Goal: Check status: Check status

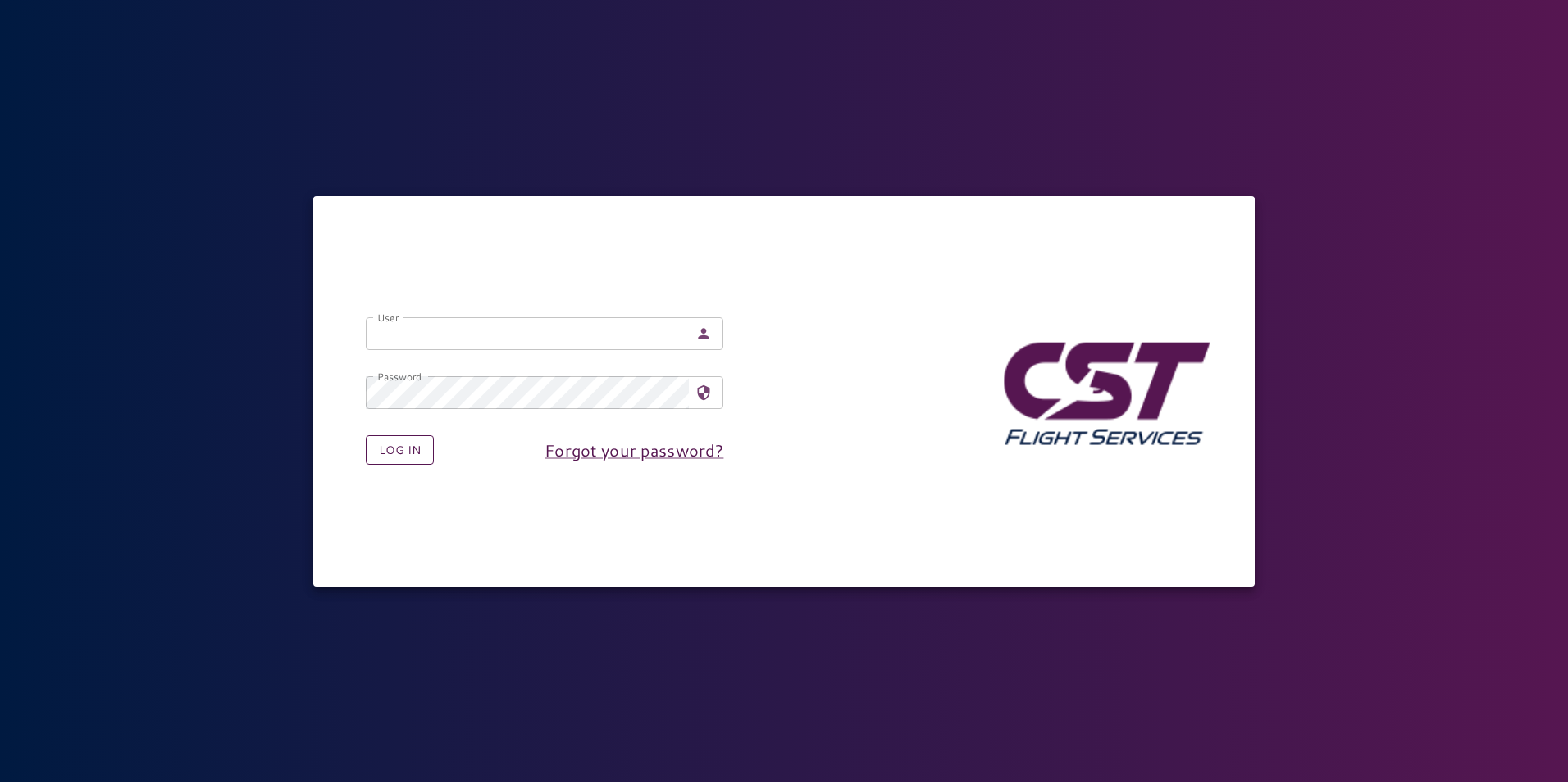
type input "**********"
click at [390, 462] on button "Log in" at bounding box center [399, 450] width 68 height 31
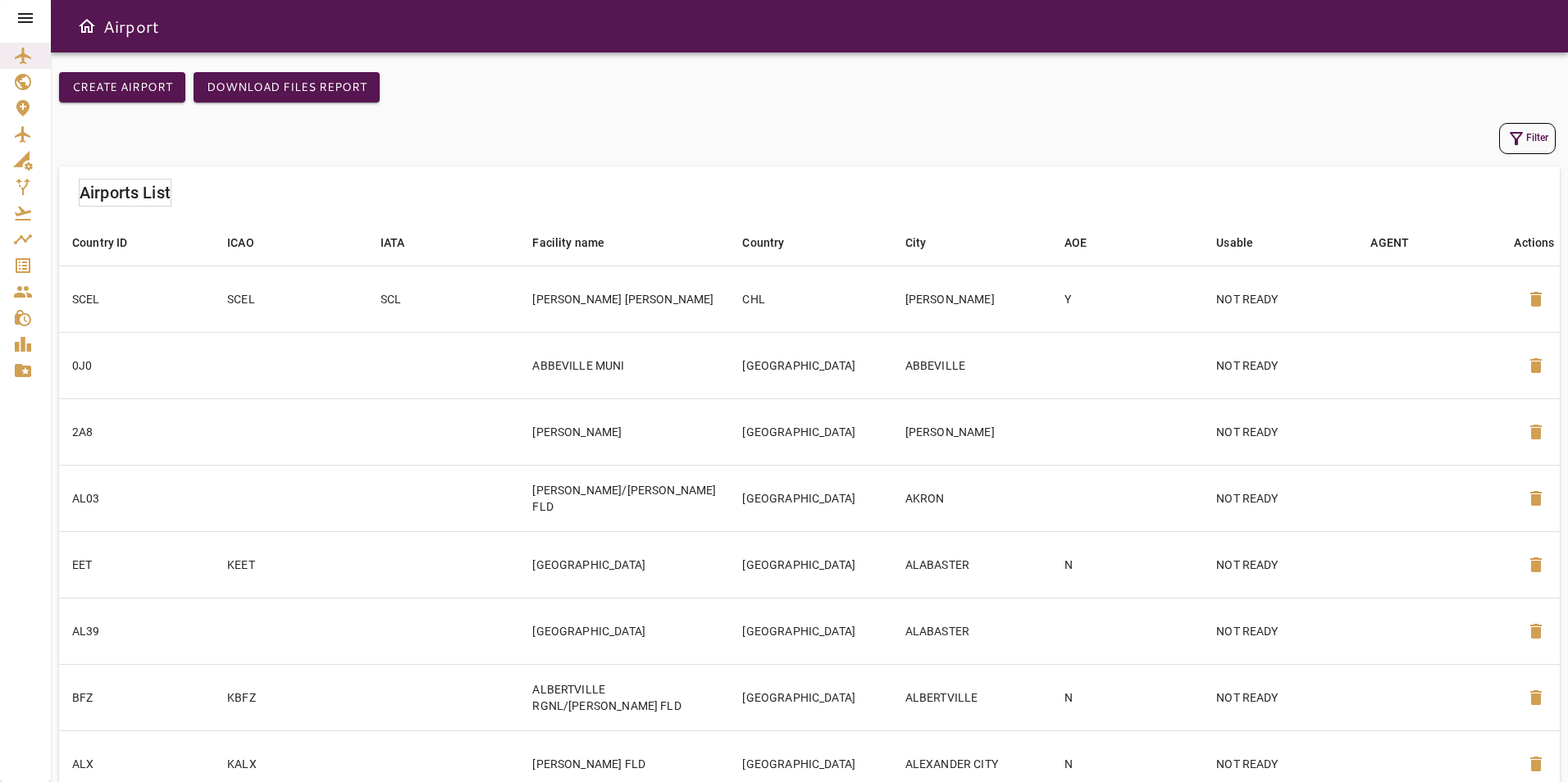
click at [33, 14] on icon at bounding box center [25, 18] width 15 height 10
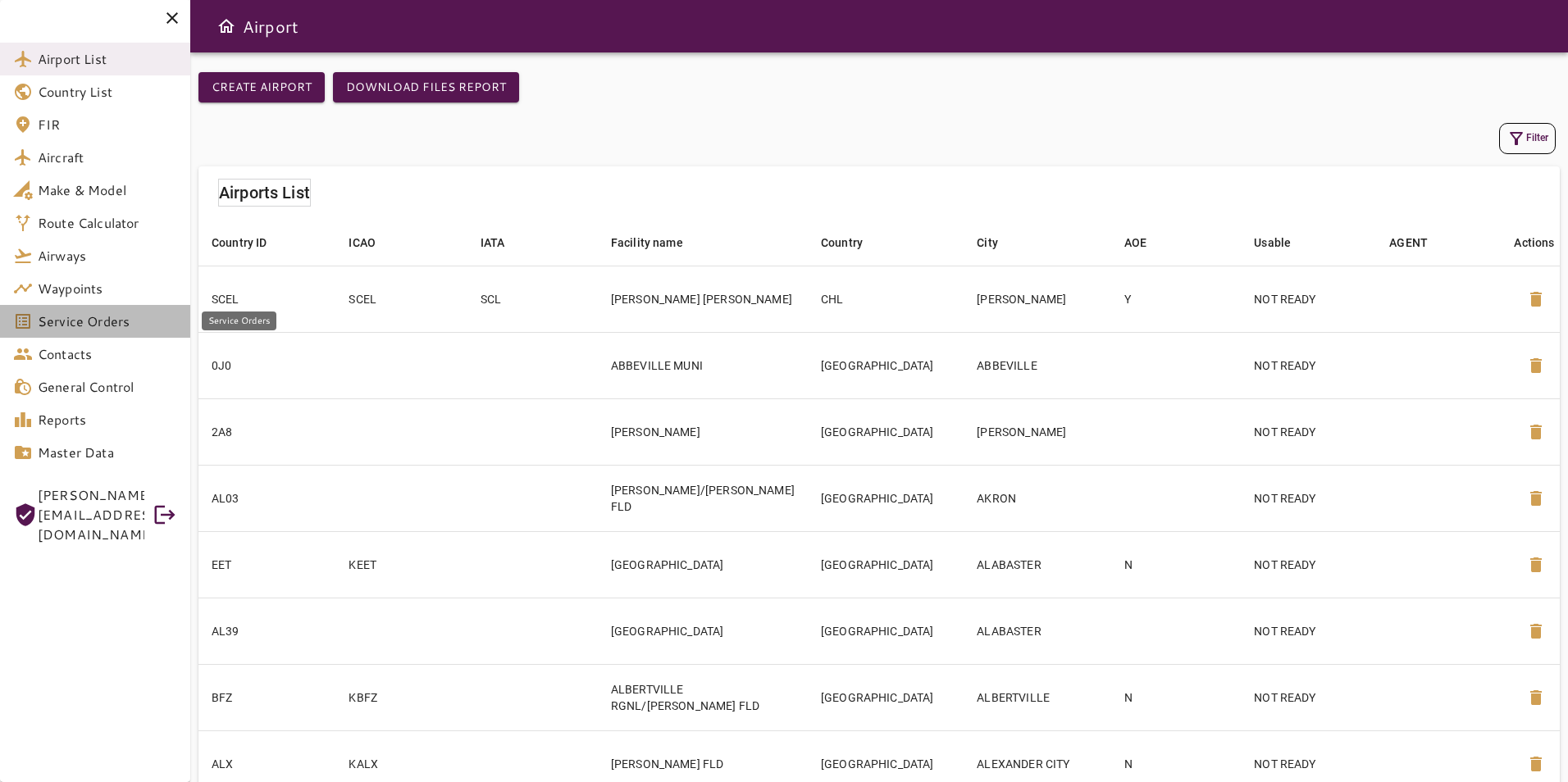
click at [94, 305] on link "Service Orders" at bounding box center [95, 321] width 190 height 33
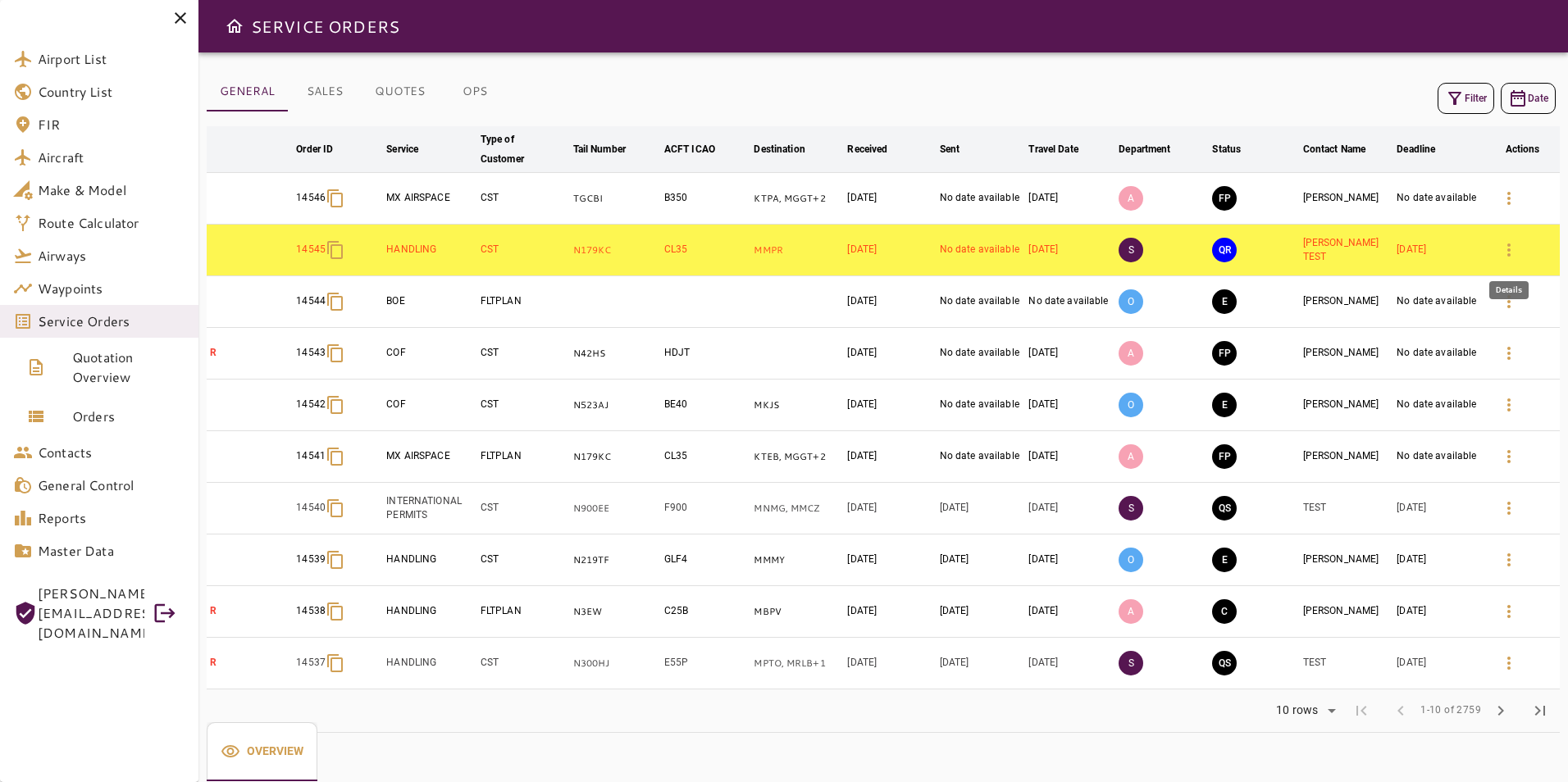
click at [1516, 246] on icon "button" at bounding box center [1509, 250] width 20 height 20
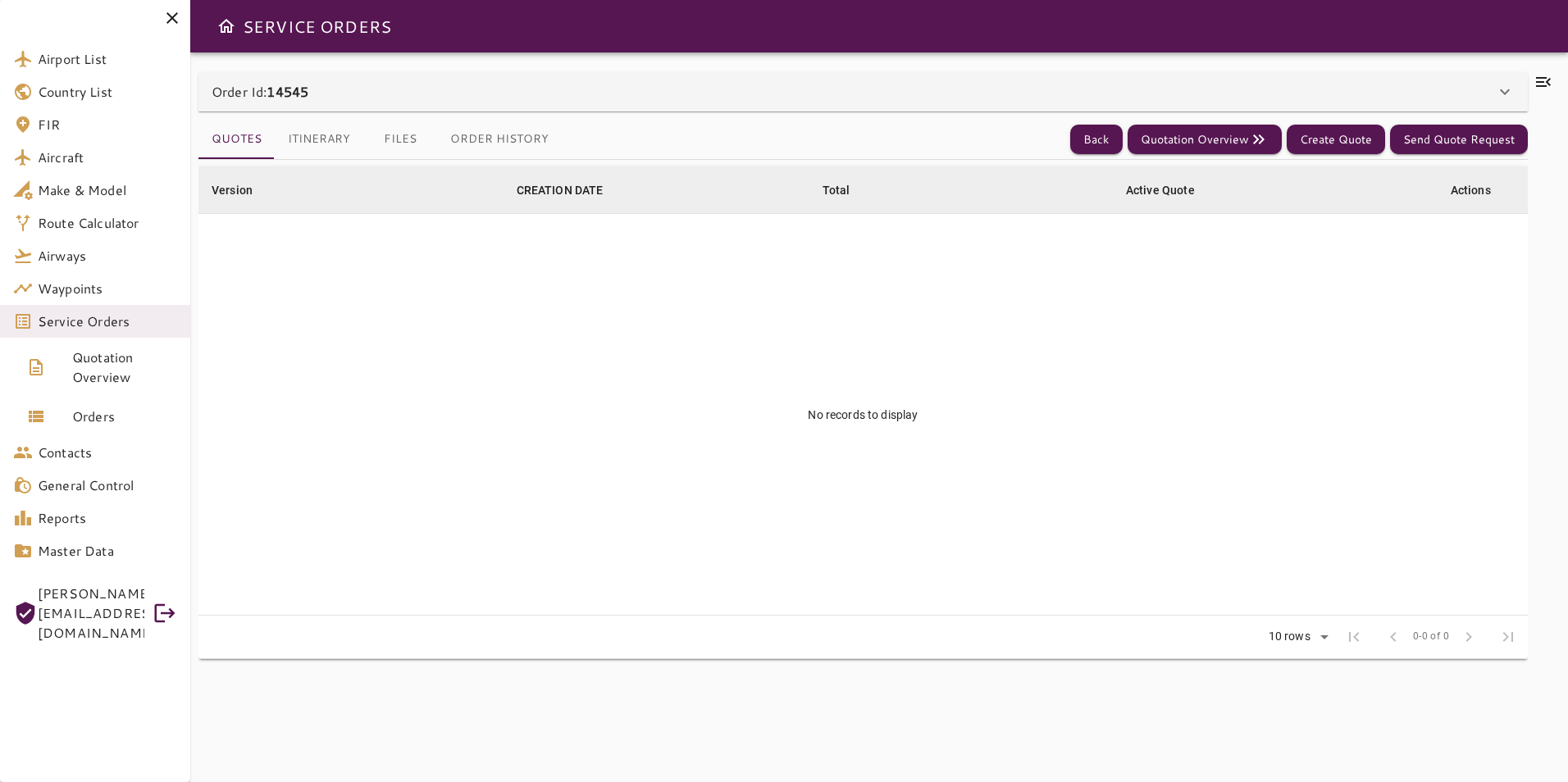
click at [397, 139] on button "Files" at bounding box center [400, 140] width 74 height 39
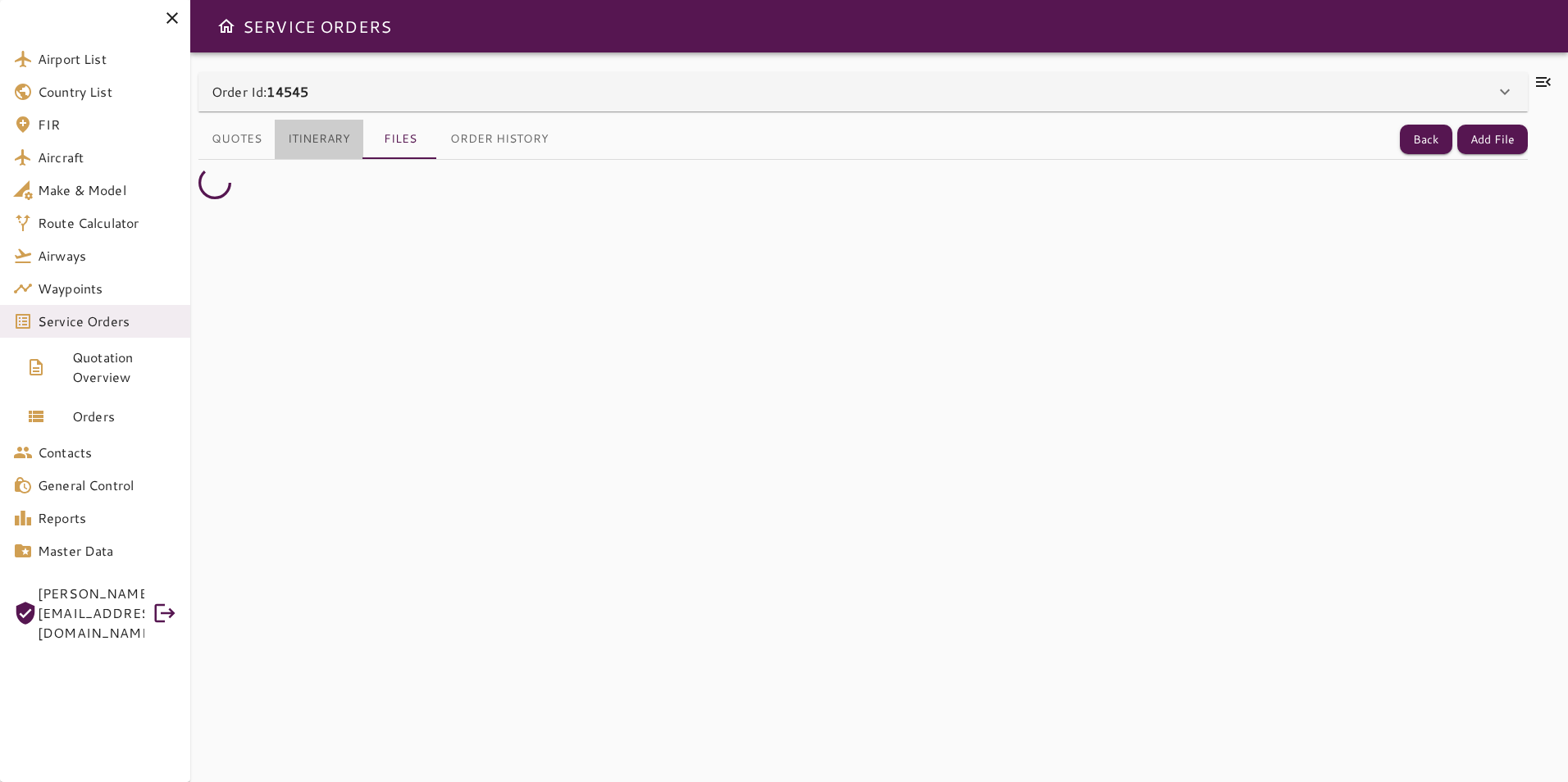
click at [290, 146] on button "Itinerary" at bounding box center [319, 140] width 89 height 39
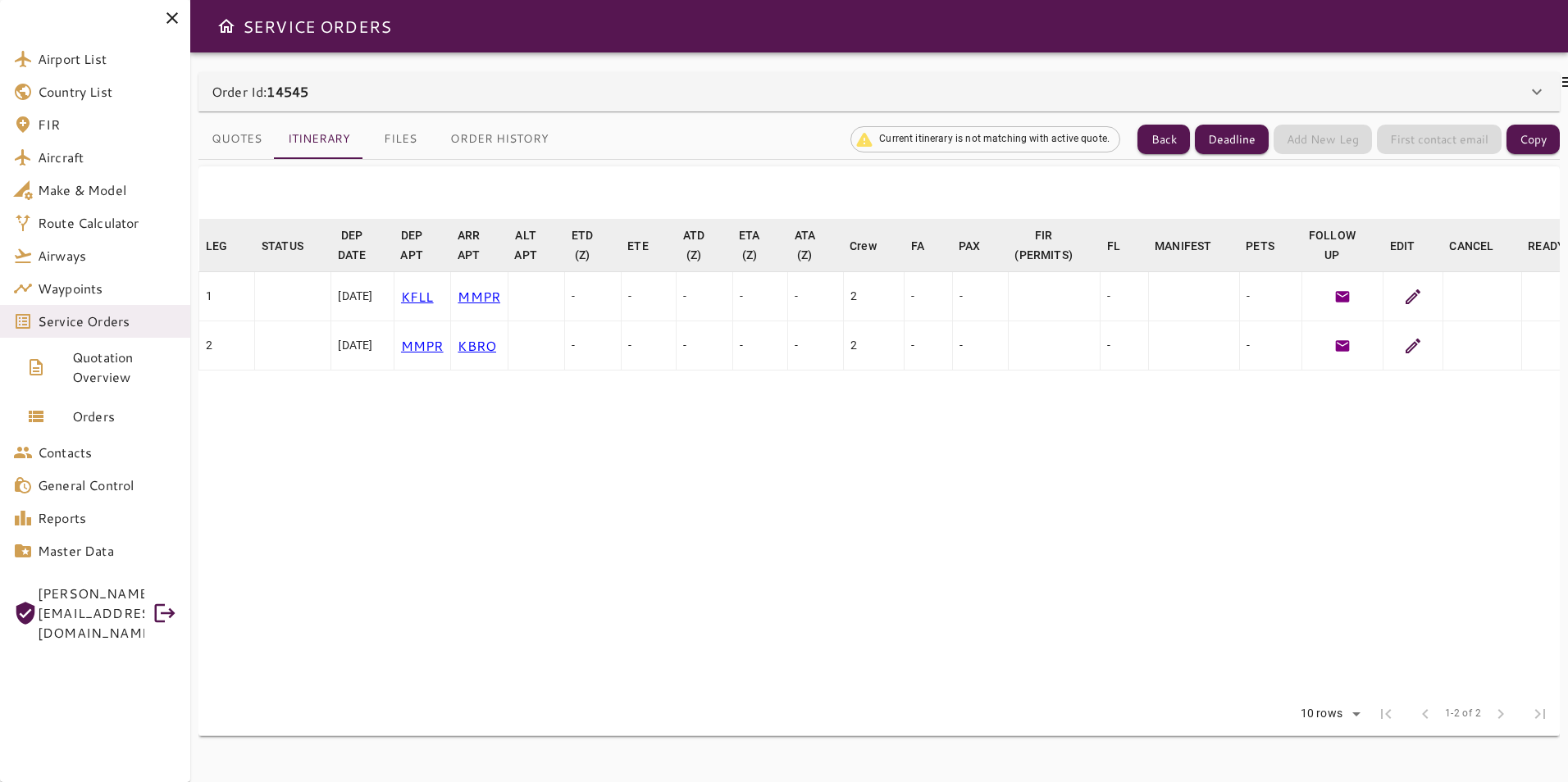
click at [1417, 296] on icon at bounding box center [1413, 296] width 20 height 20
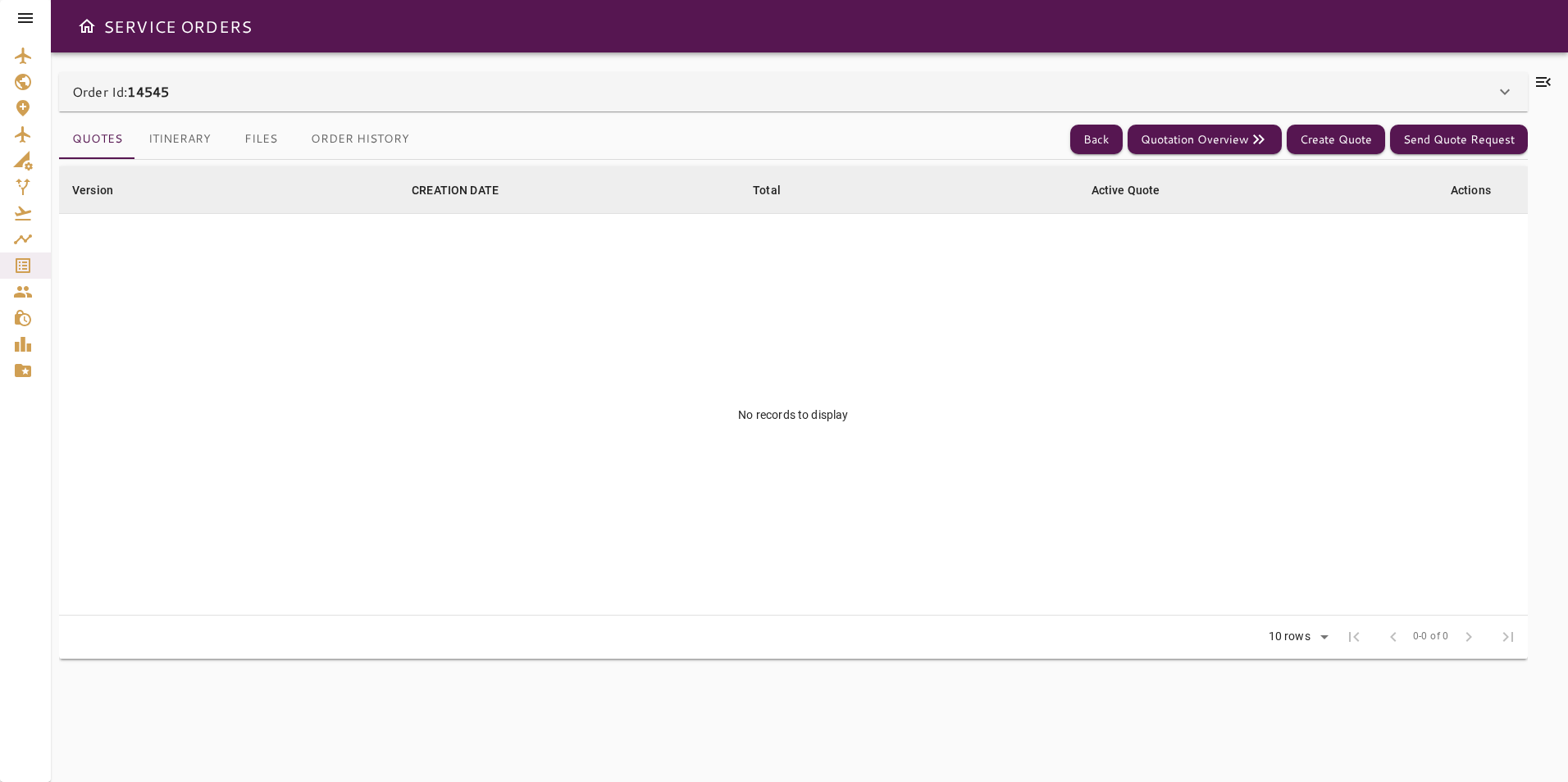
click at [35, 19] on div at bounding box center [26, 18] width 51 height 36
click at [1115, 140] on button "Back" at bounding box center [1096, 140] width 52 height 31
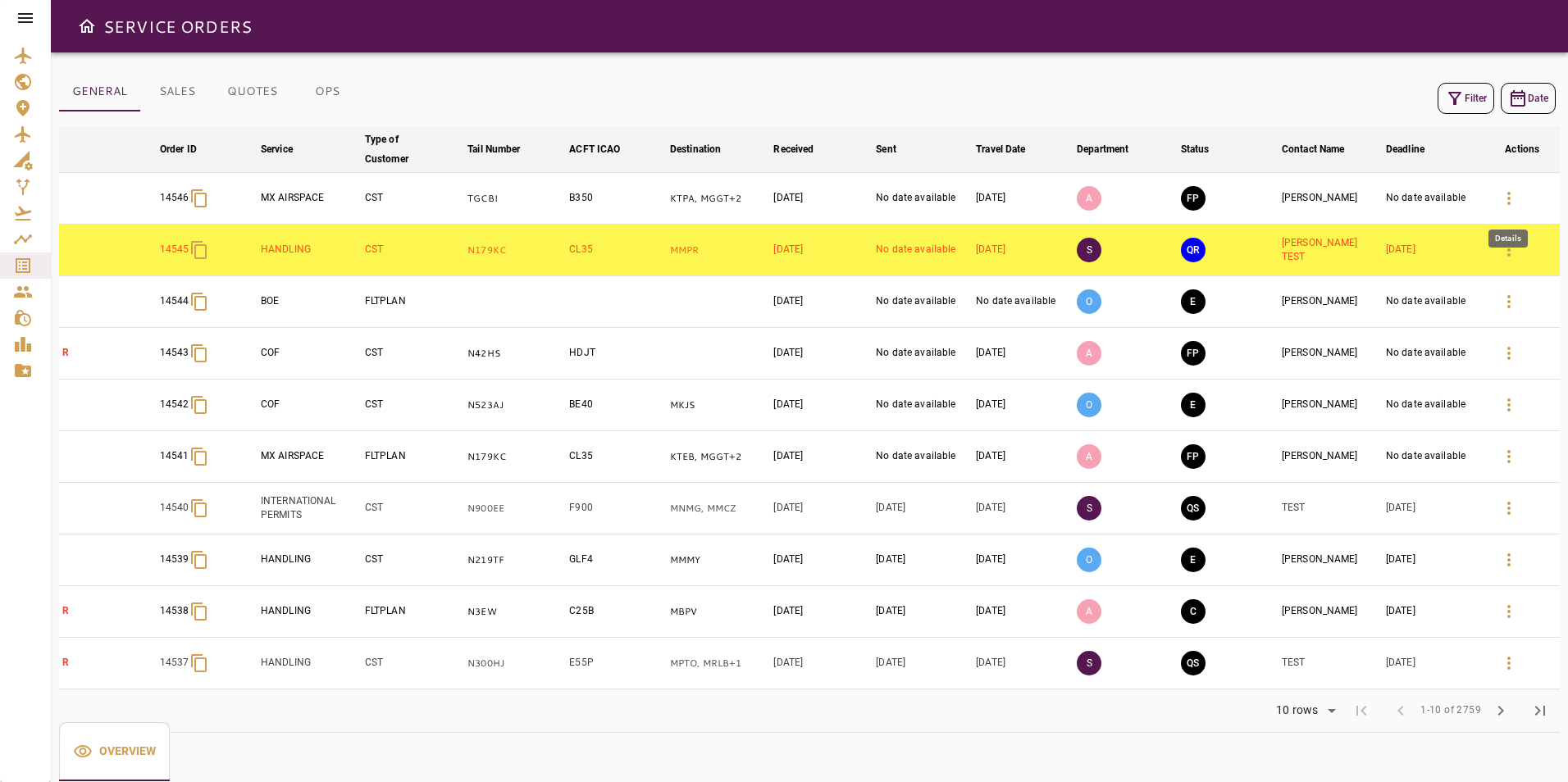
click at [1515, 206] on icon "button" at bounding box center [1509, 199] width 20 height 20
click at [1499, 610] on icon "button" at bounding box center [1509, 612] width 20 height 20
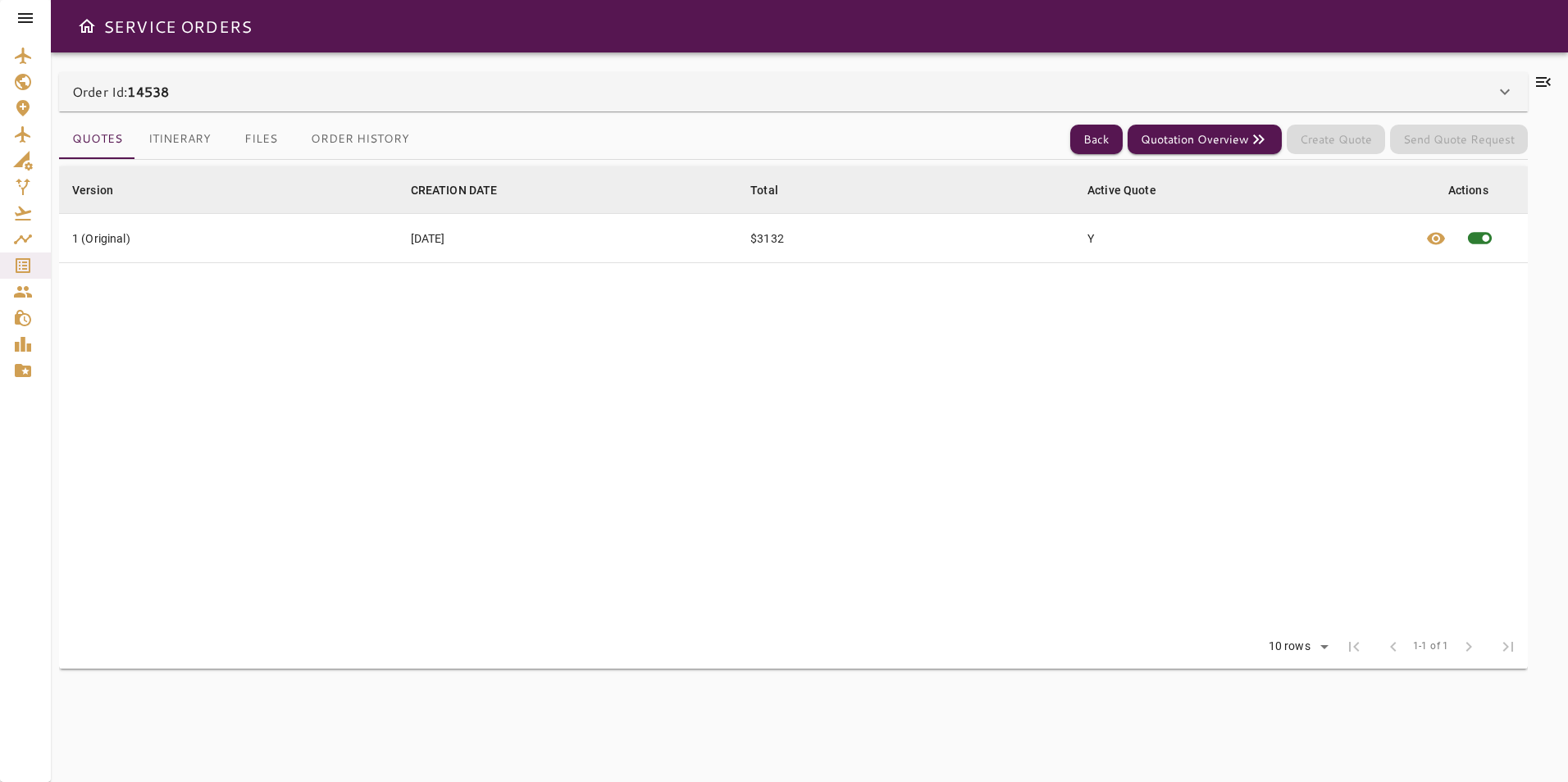
click at [190, 102] on div "Order Id: 14538" at bounding box center [793, 92] width 1469 height 39
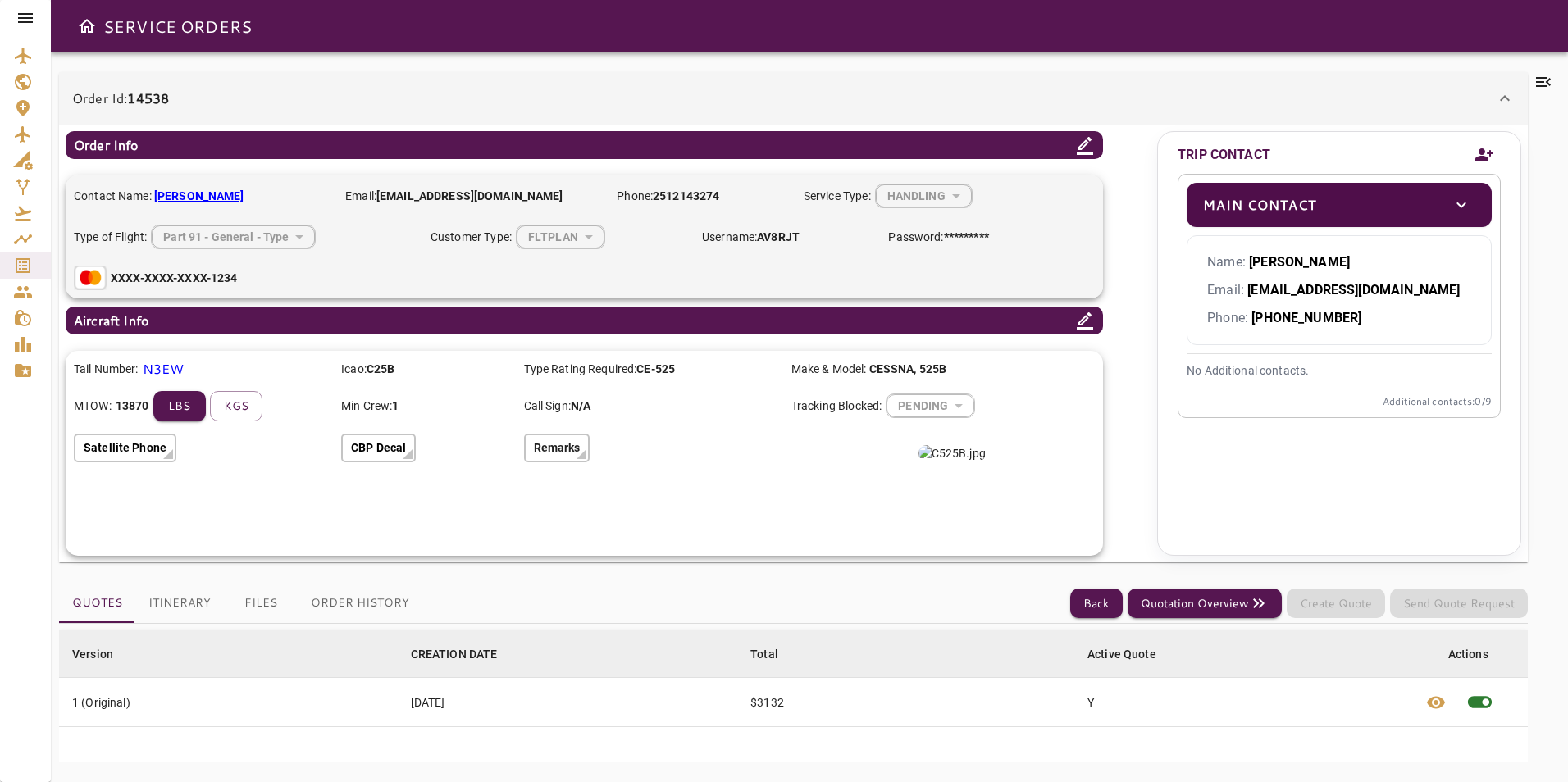
click at [1506, 100] on icon at bounding box center [1505, 98] width 20 height 20
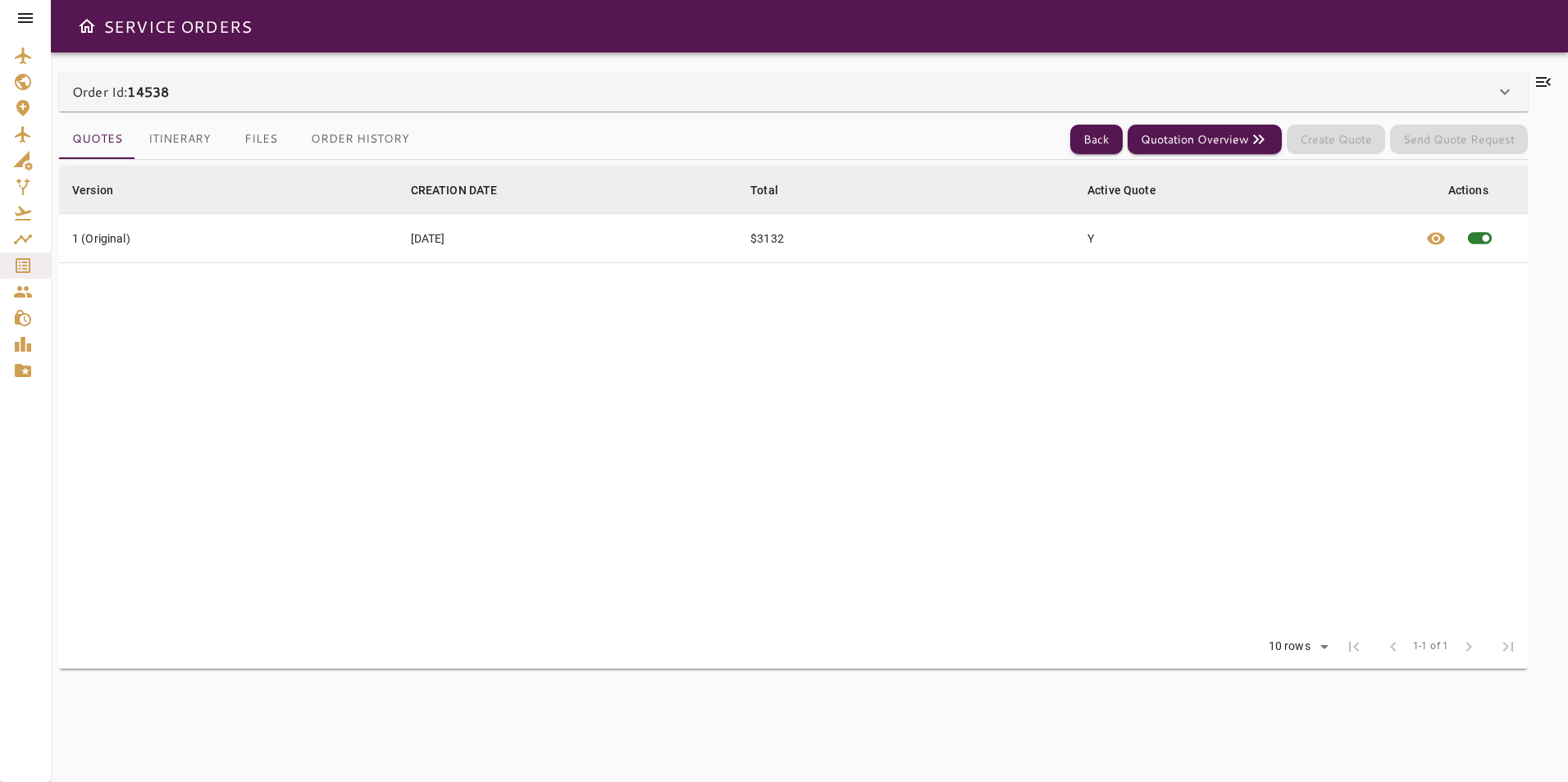
click at [191, 143] on button "Itinerary" at bounding box center [179, 140] width 89 height 39
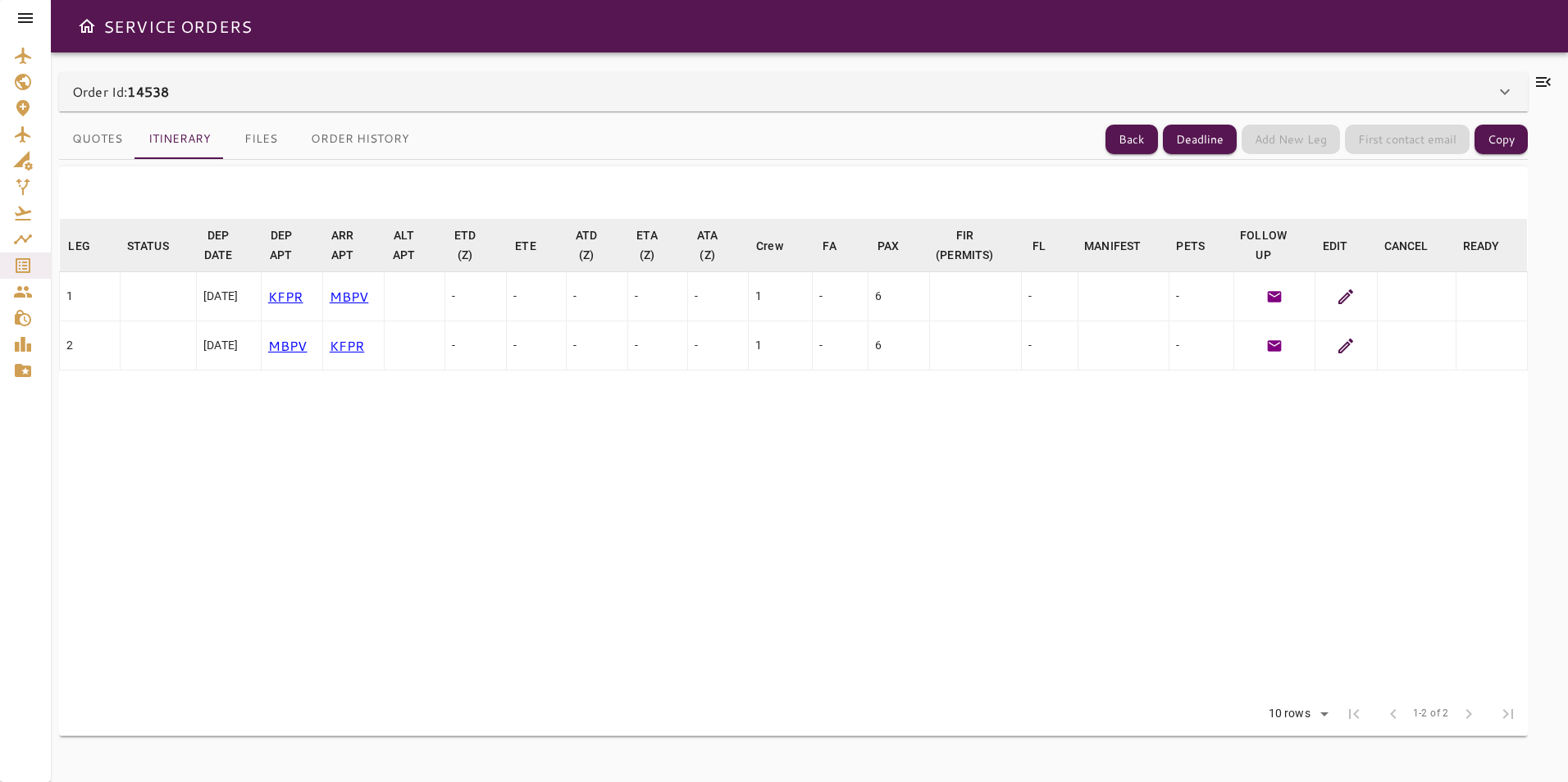
click at [1341, 296] on icon at bounding box center [1346, 296] width 20 height 20
click at [22, 24] on icon at bounding box center [26, 18] width 20 height 20
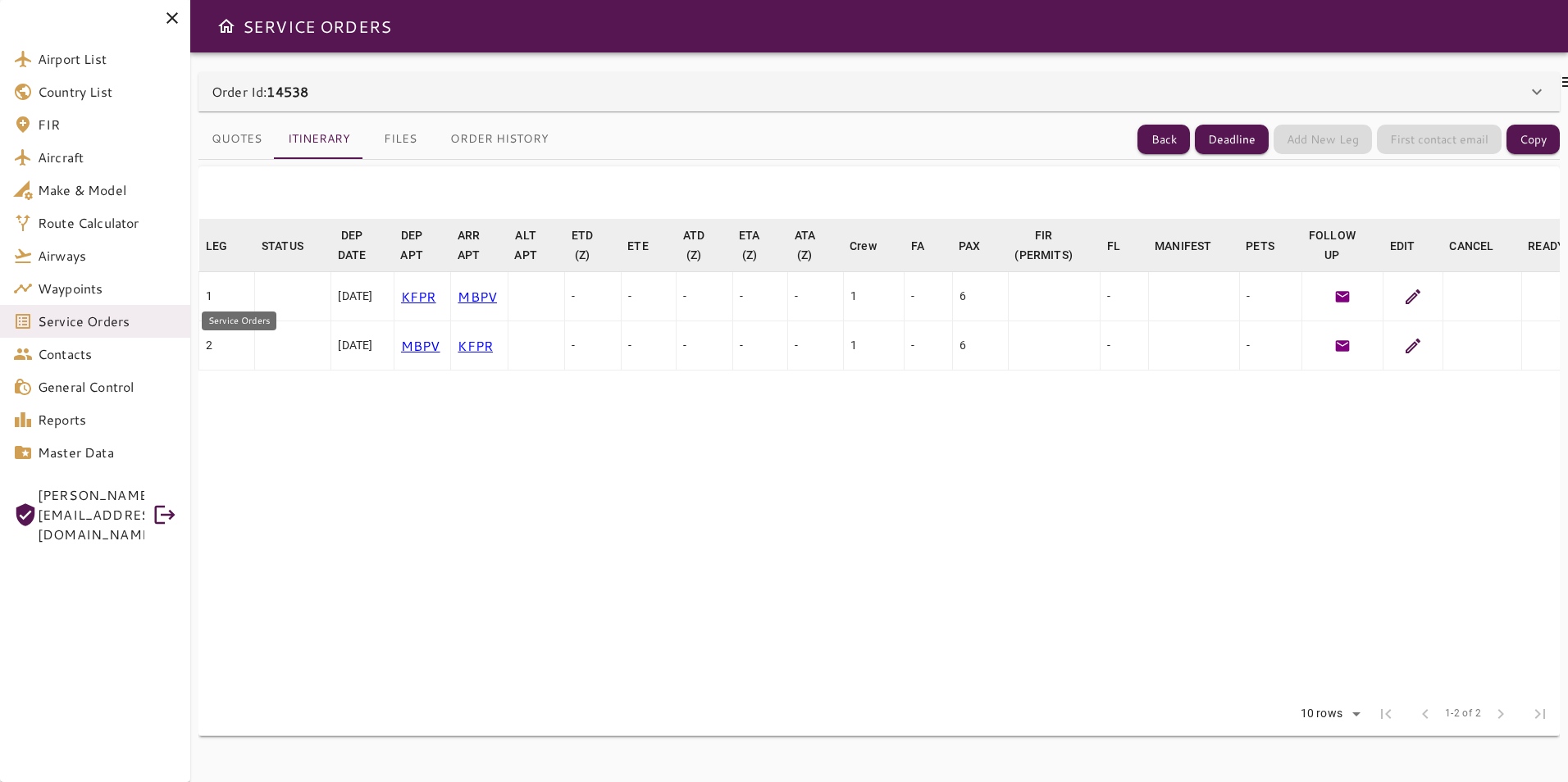
click at [133, 321] on span "Service Orders" at bounding box center [107, 321] width 140 height 20
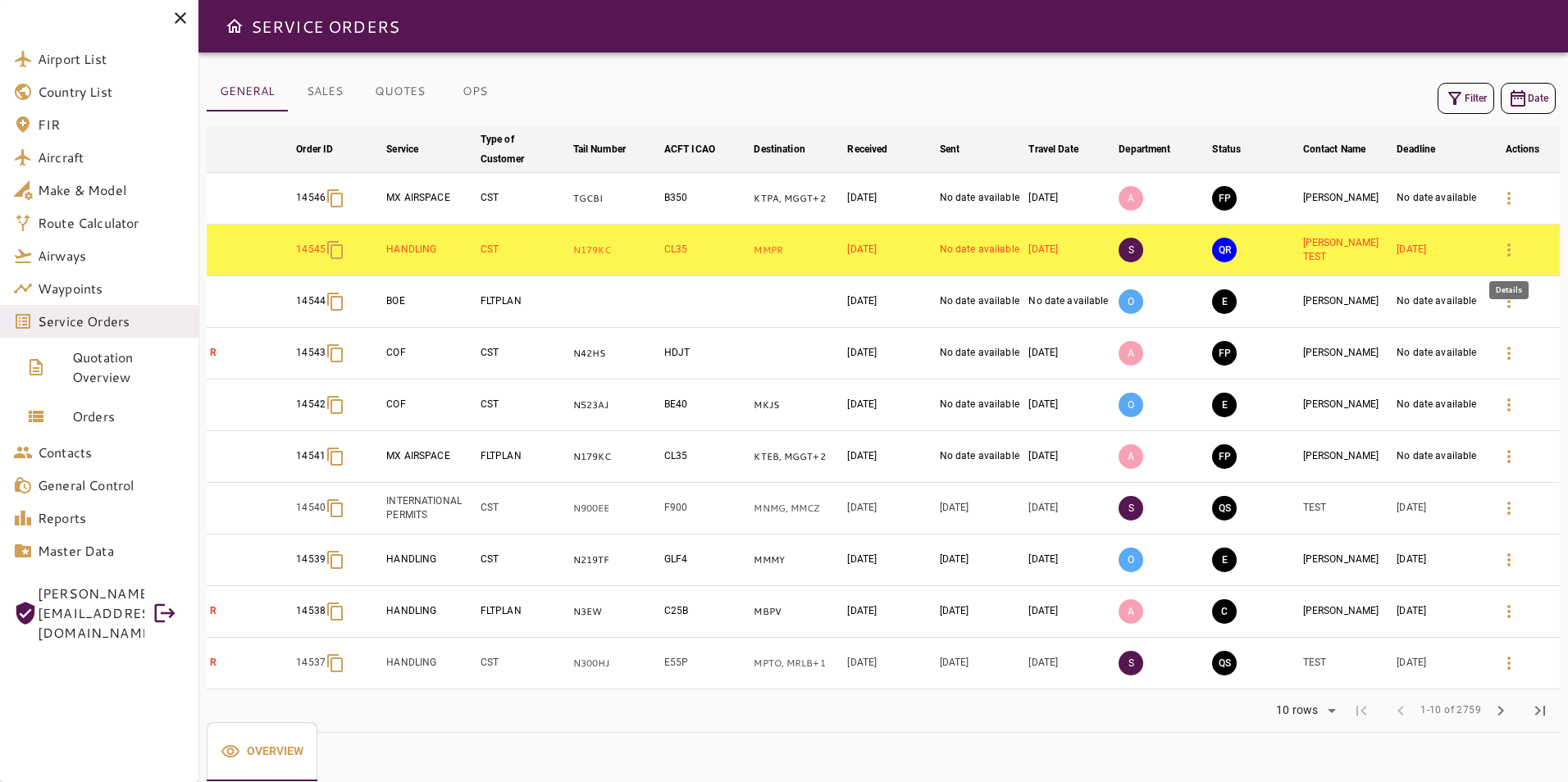
click at [1505, 246] on icon "button" at bounding box center [1509, 250] width 20 height 20
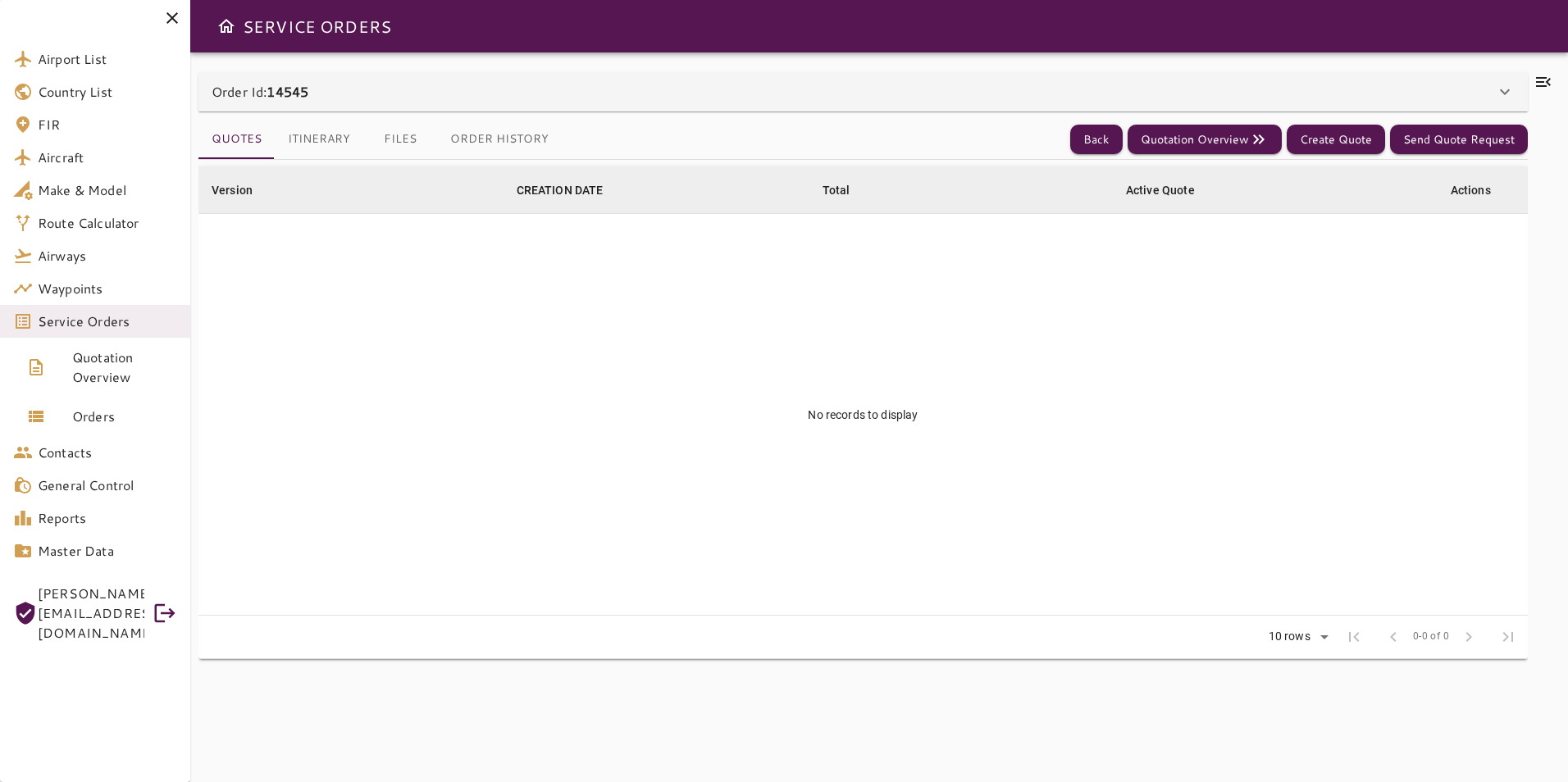
click at [323, 150] on button "Itinerary" at bounding box center [319, 140] width 89 height 39
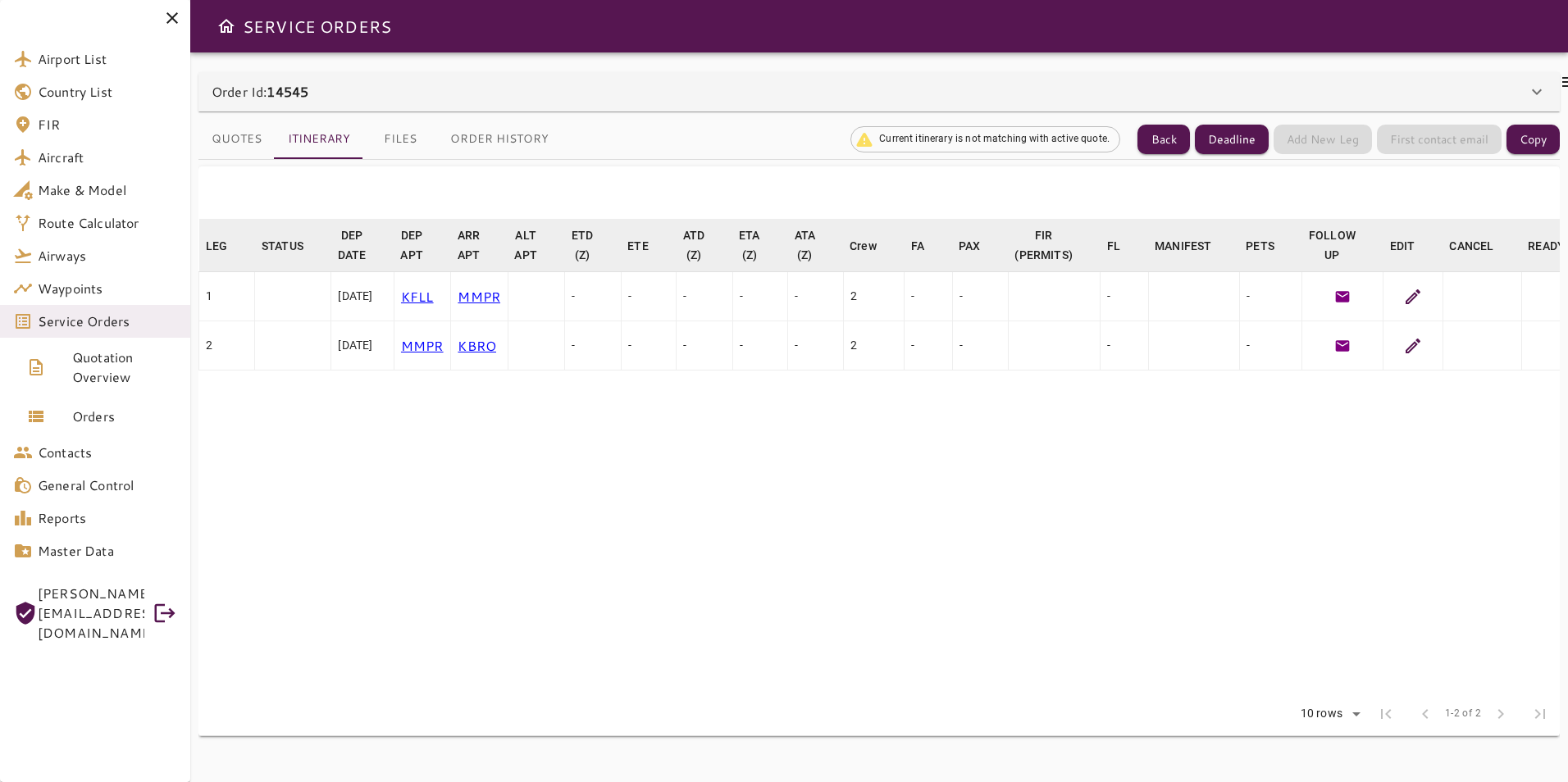
click at [1423, 296] on icon at bounding box center [1413, 296] width 20 height 20
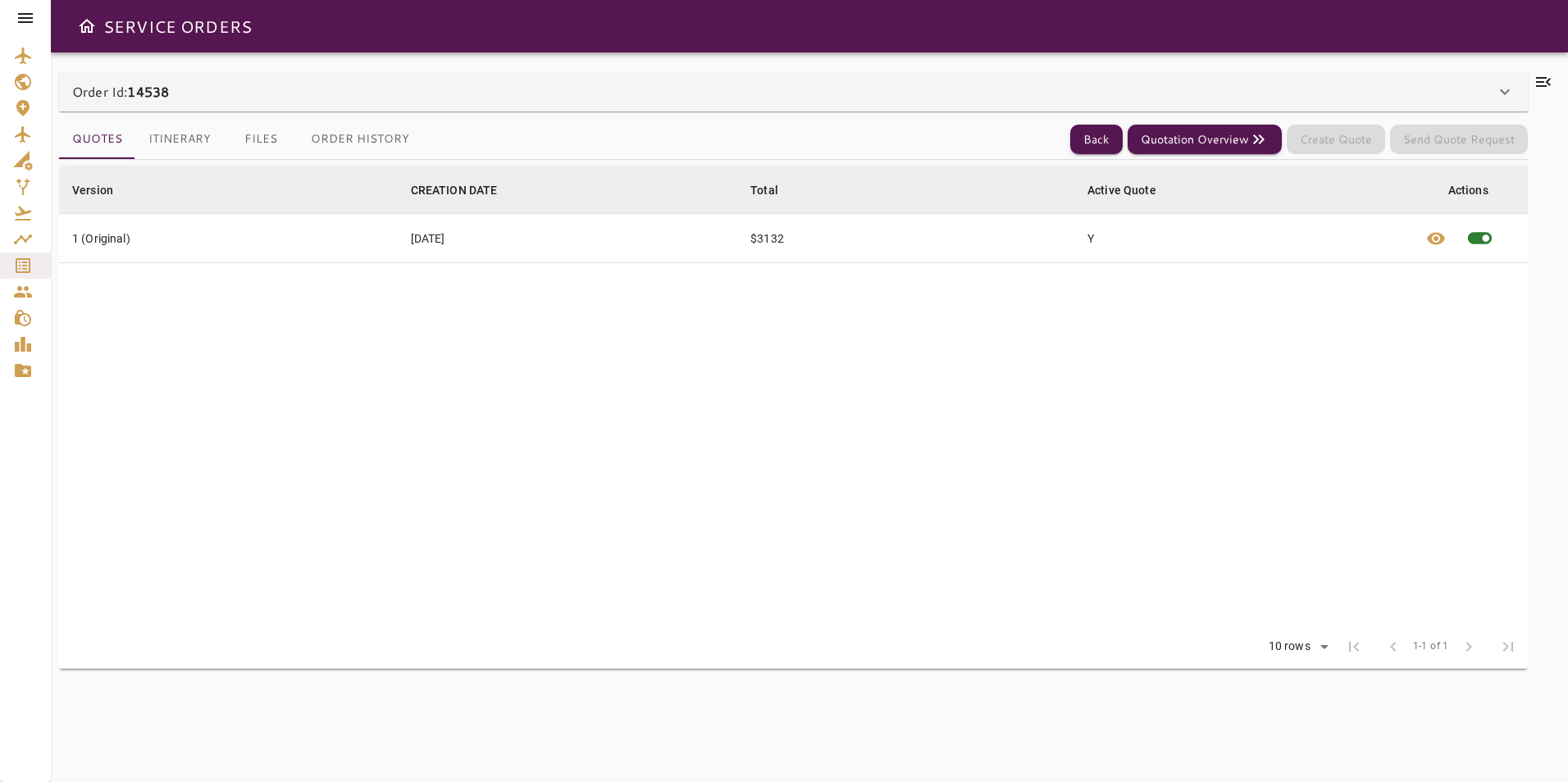
click at [203, 134] on button "Itinerary" at bounding box center [179, 140] width 89 height 39
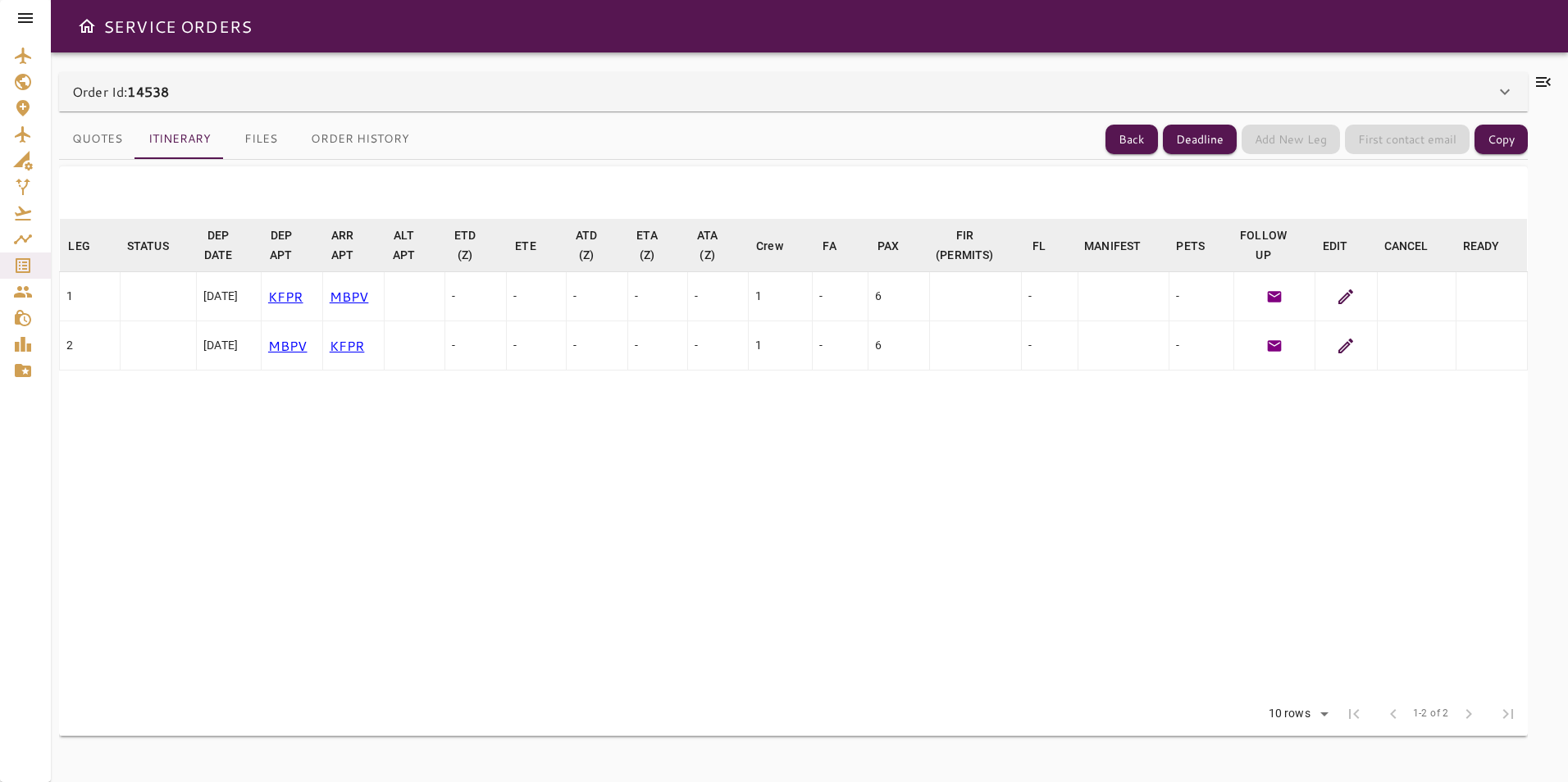
click at [1501, 91] on icon at bounding box center [1505, 93] width 10 height 6
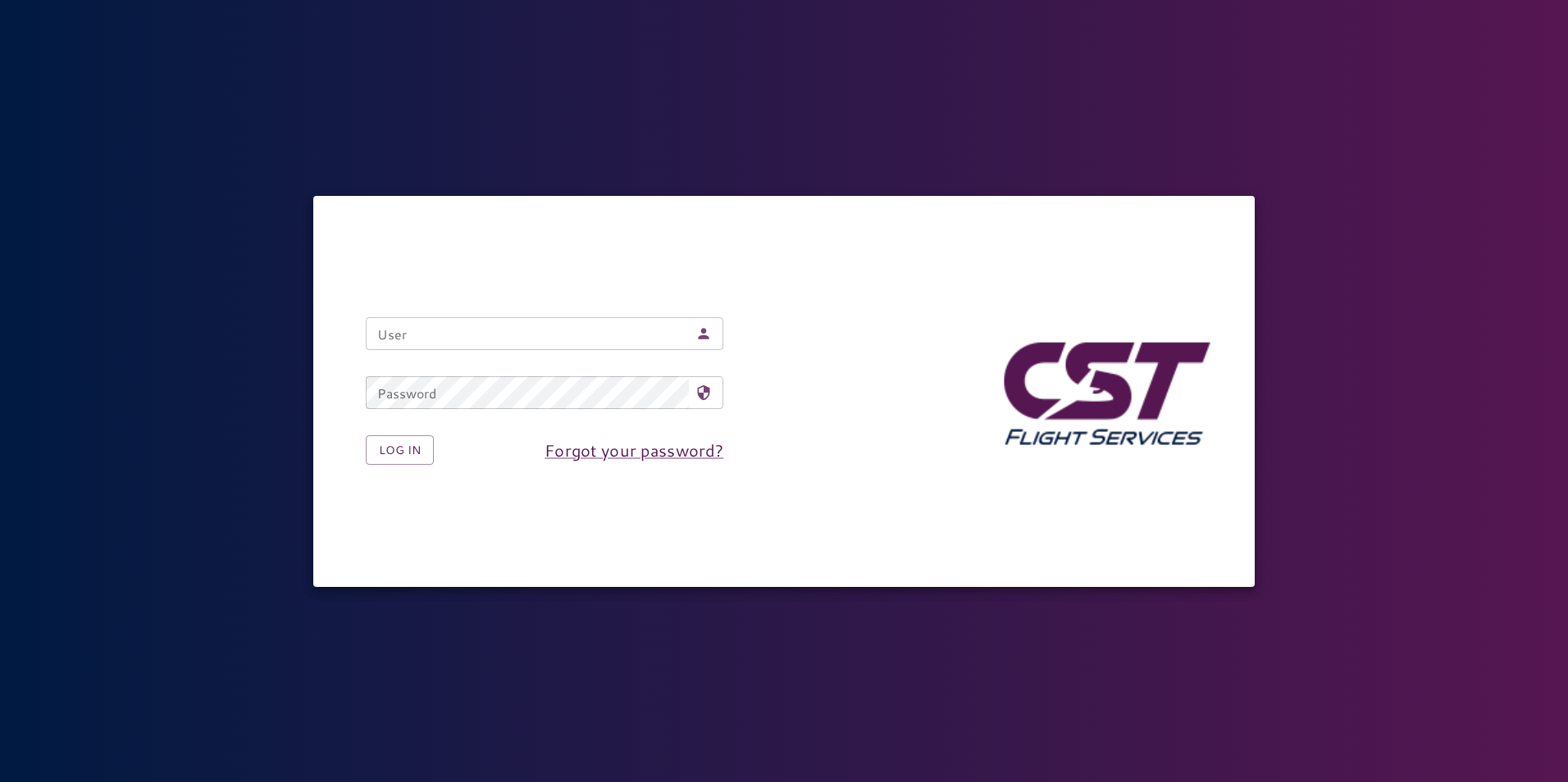
click at [479, 339] on input "User" at bounding box center [527, 333] width 323 height 33
type input "**********"
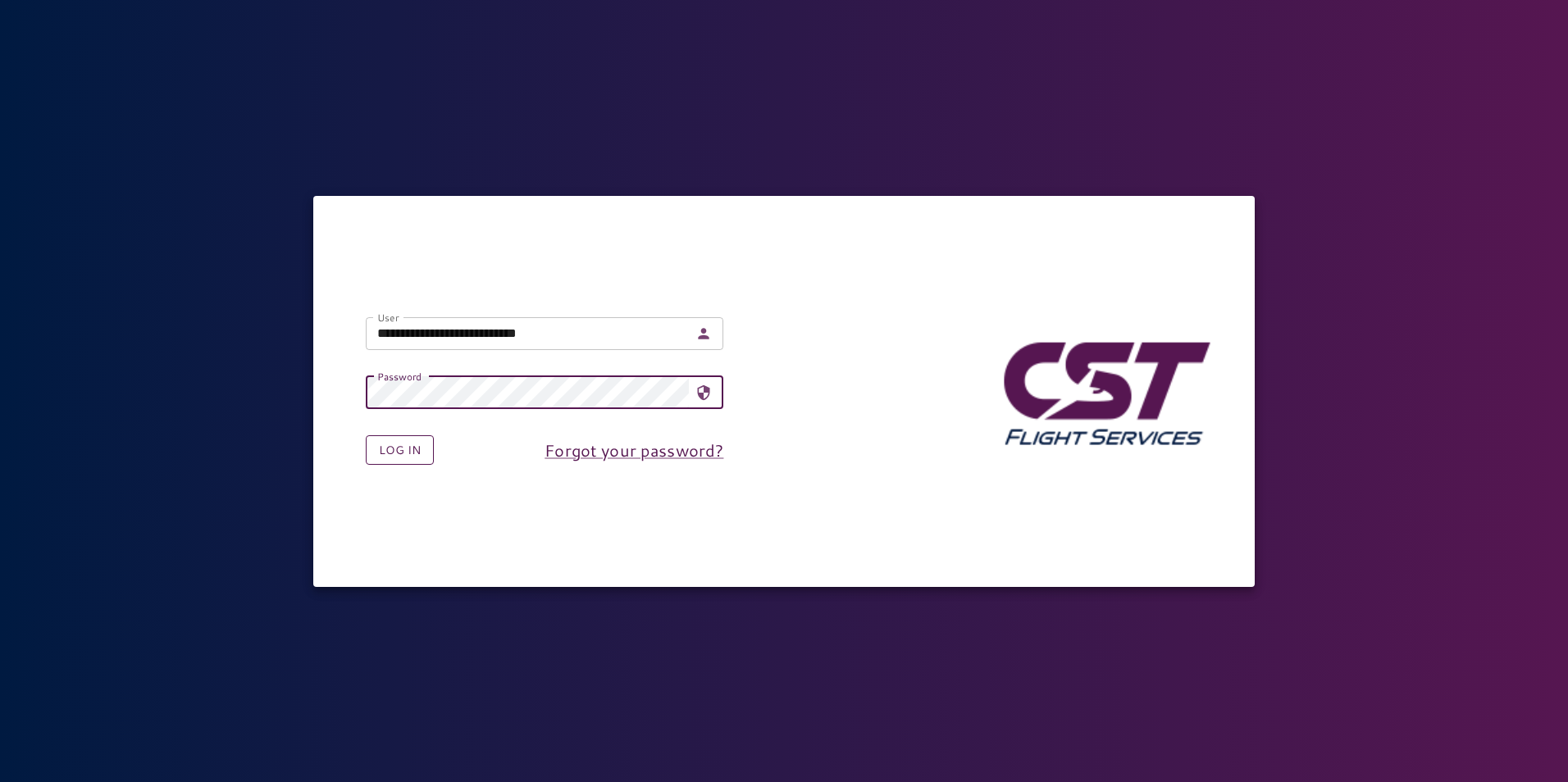
click at [408, 444] on button "Log in" at bounding box center [399, 450] width 68 height 31
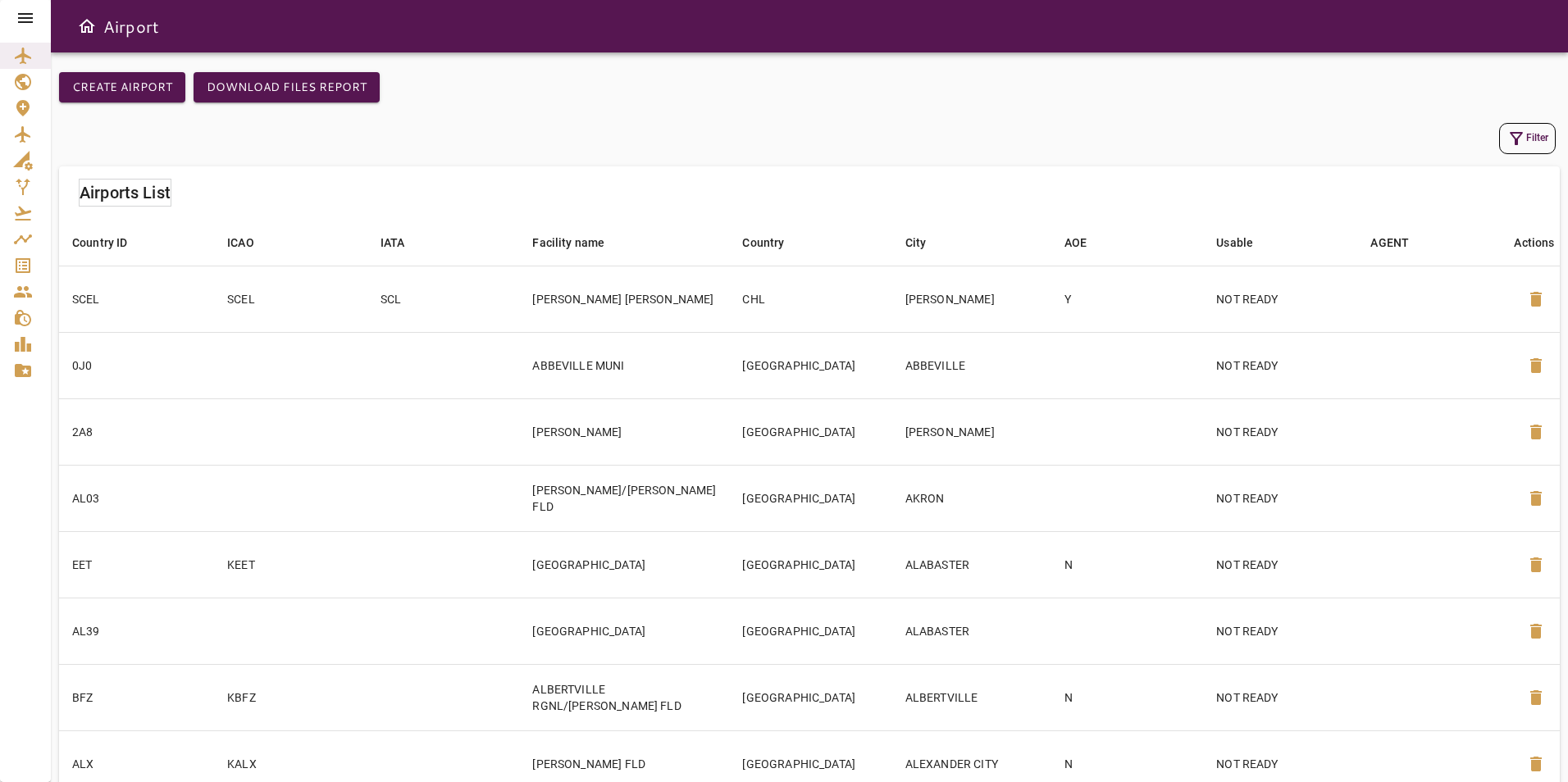
click at [30, 21] on icon at bounding box center [26, 18] width 20 height 20
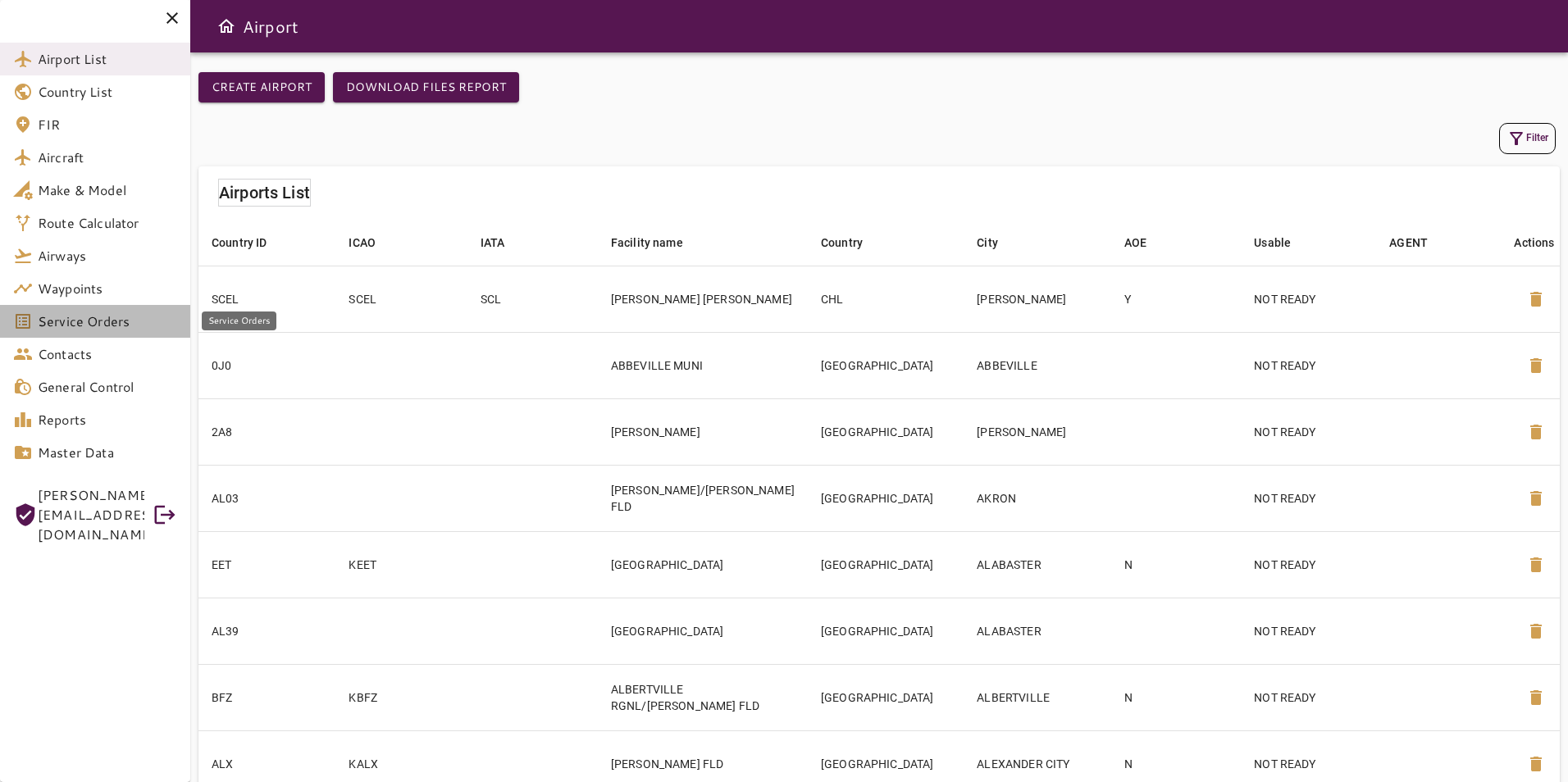
click at [110, 315] on span "Service Orders" at bounding box center [107, 321] width 140 height 20
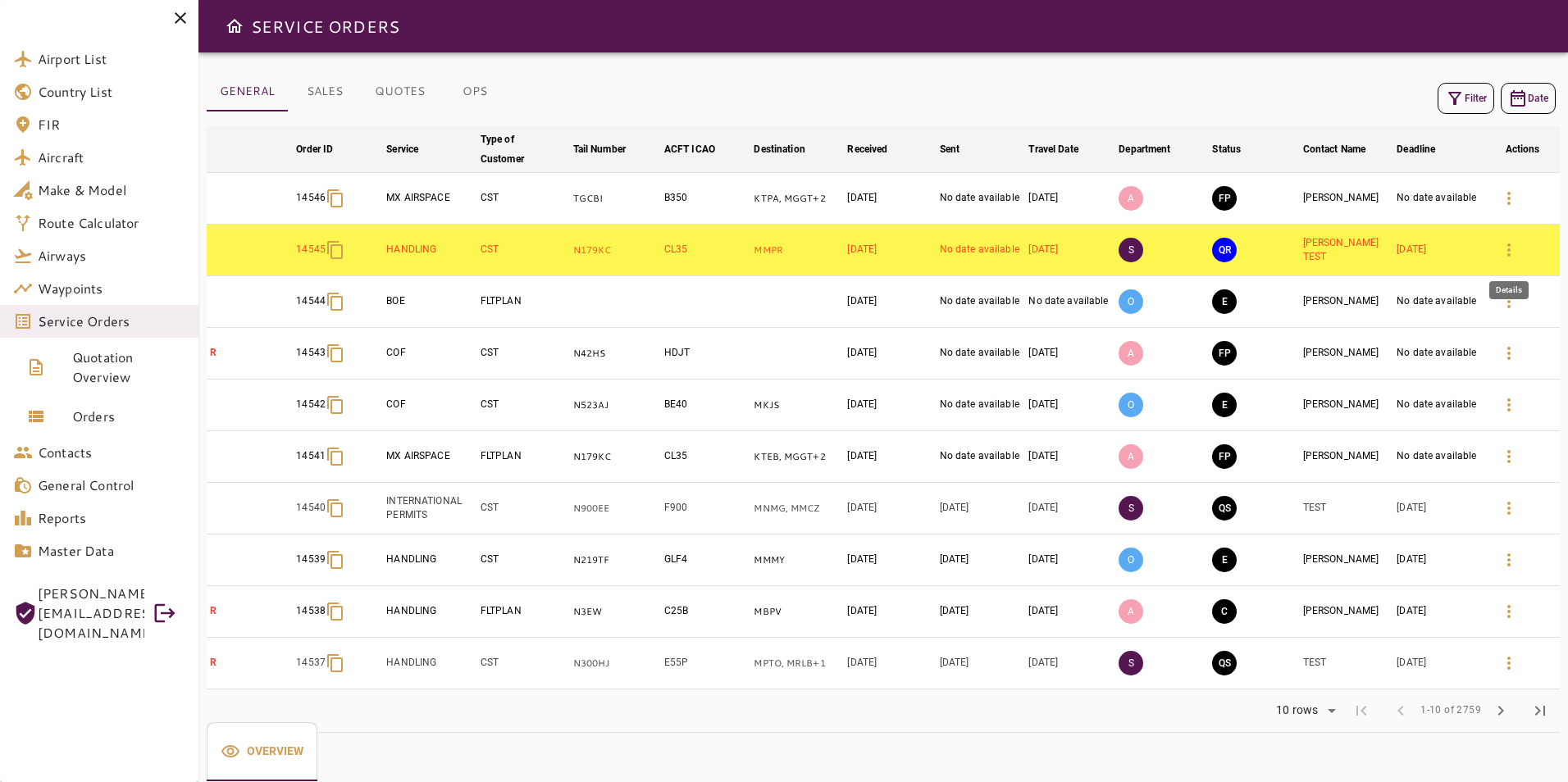
click at [1514, 238] on button "button" at bounding box center [1509, 250] width 39 height 39
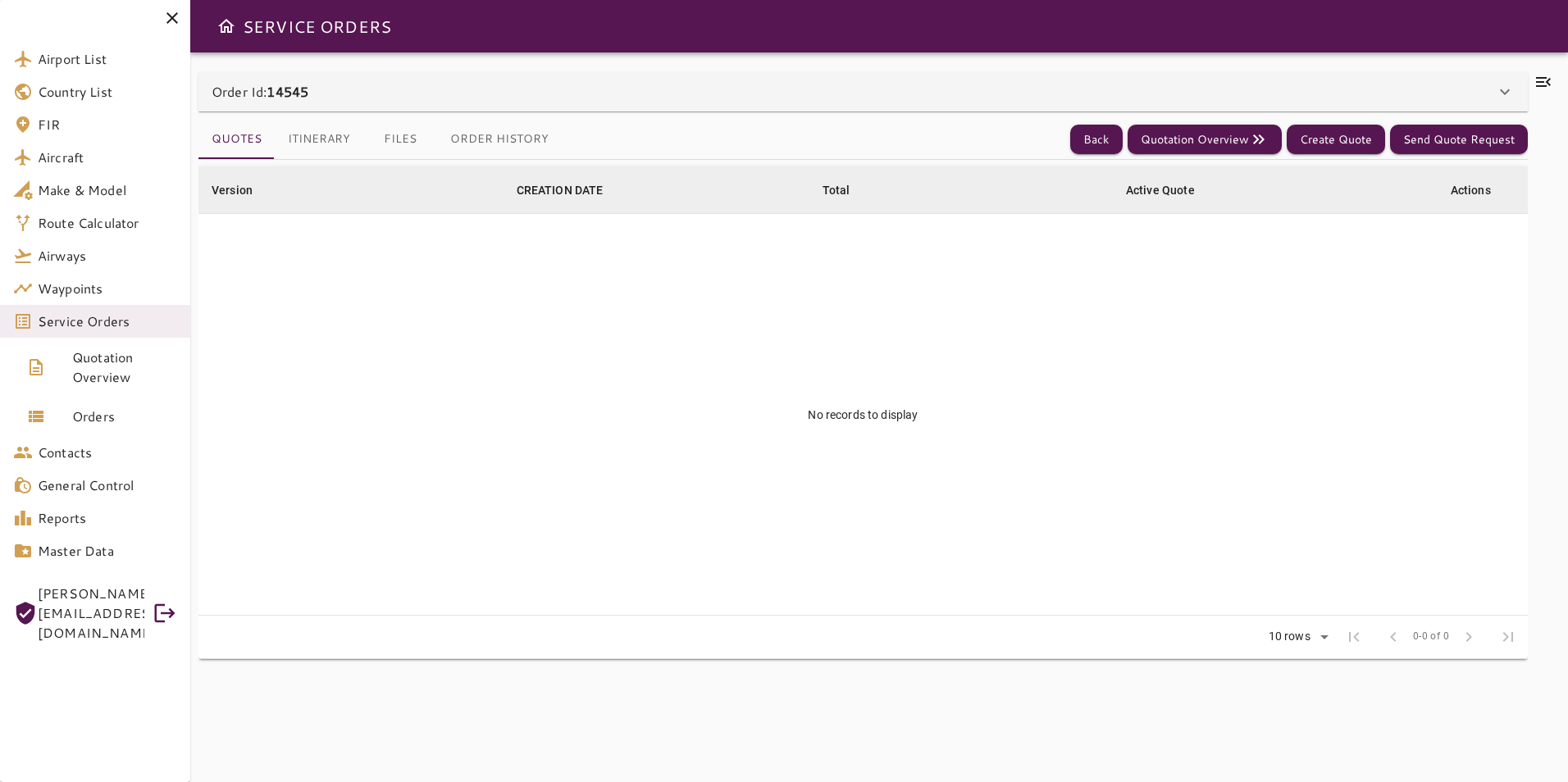
click at [339, 141] on button "Itinerary" at bounding box center [319, 140] width 89 height 39
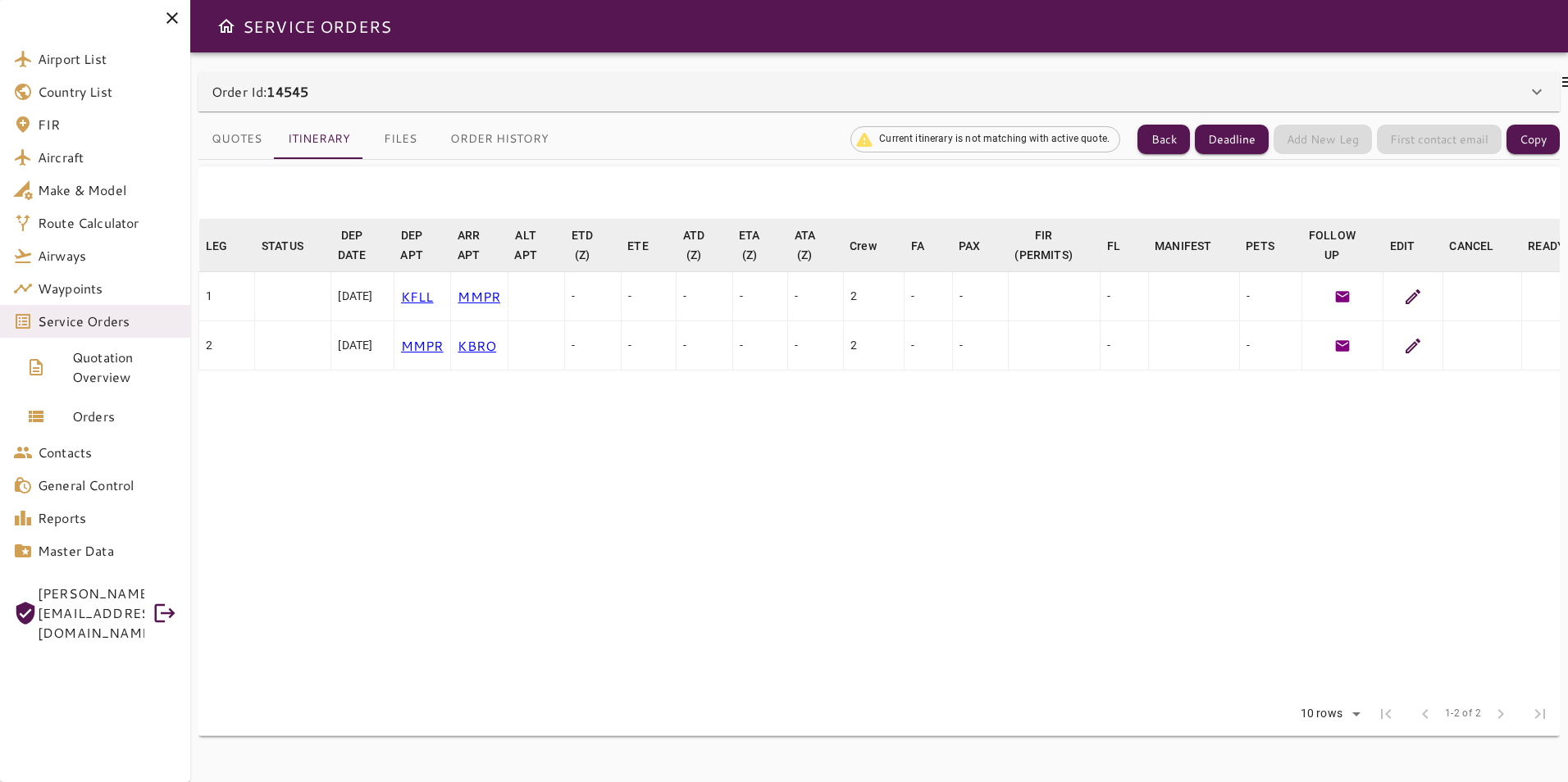
click at [1423, 299] on icon at bounding box center [1413, 296] width 20 height 20
click at [1422, 294] on icon at bounding box center [1413, 296] width 20 height 20
click at [1418, 352] on icon at bounding box center [1413, 346] width 20 height 20
click at [1423, 302] on icon at bounding box center [1413, 296] width 20 height 20
